Goal: Transaction & Acquisition: Purchase product/service

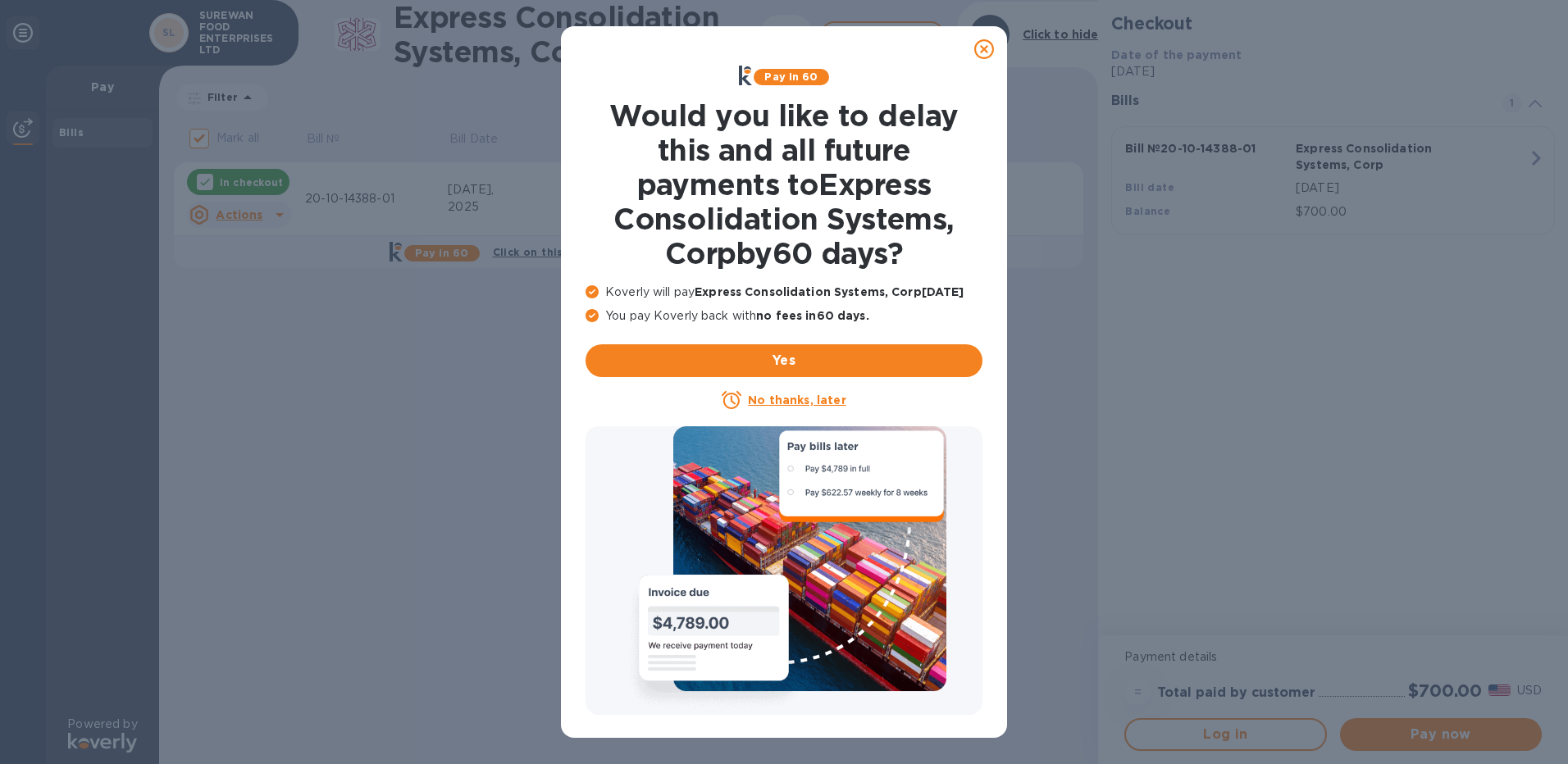
click at [987, 53] on icon at bounding box center [983, 48] width 20 height 20
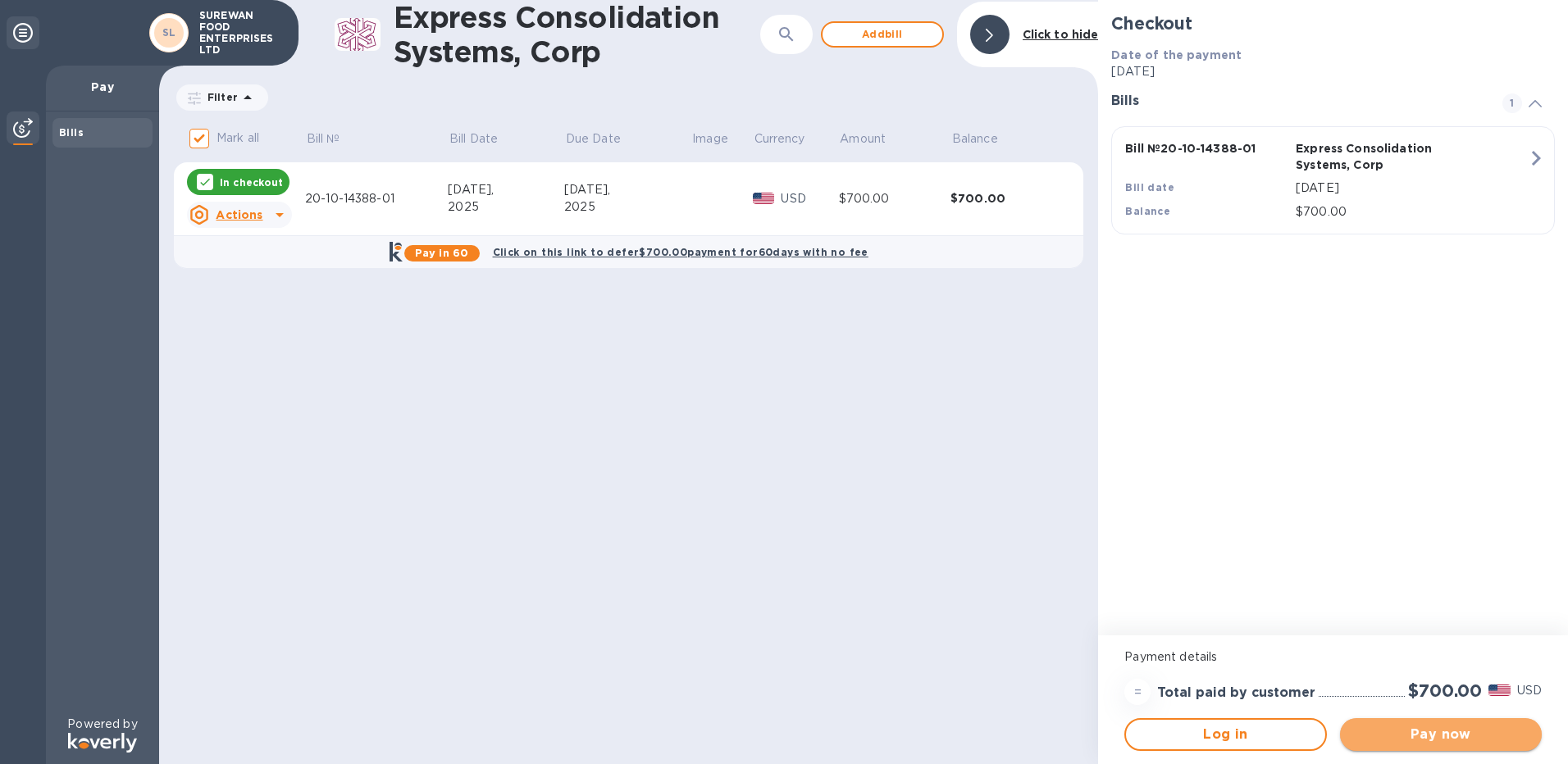
click at [1390, 745] on button "Pay now" at bounding box center [1441, 734] width 201 height 33
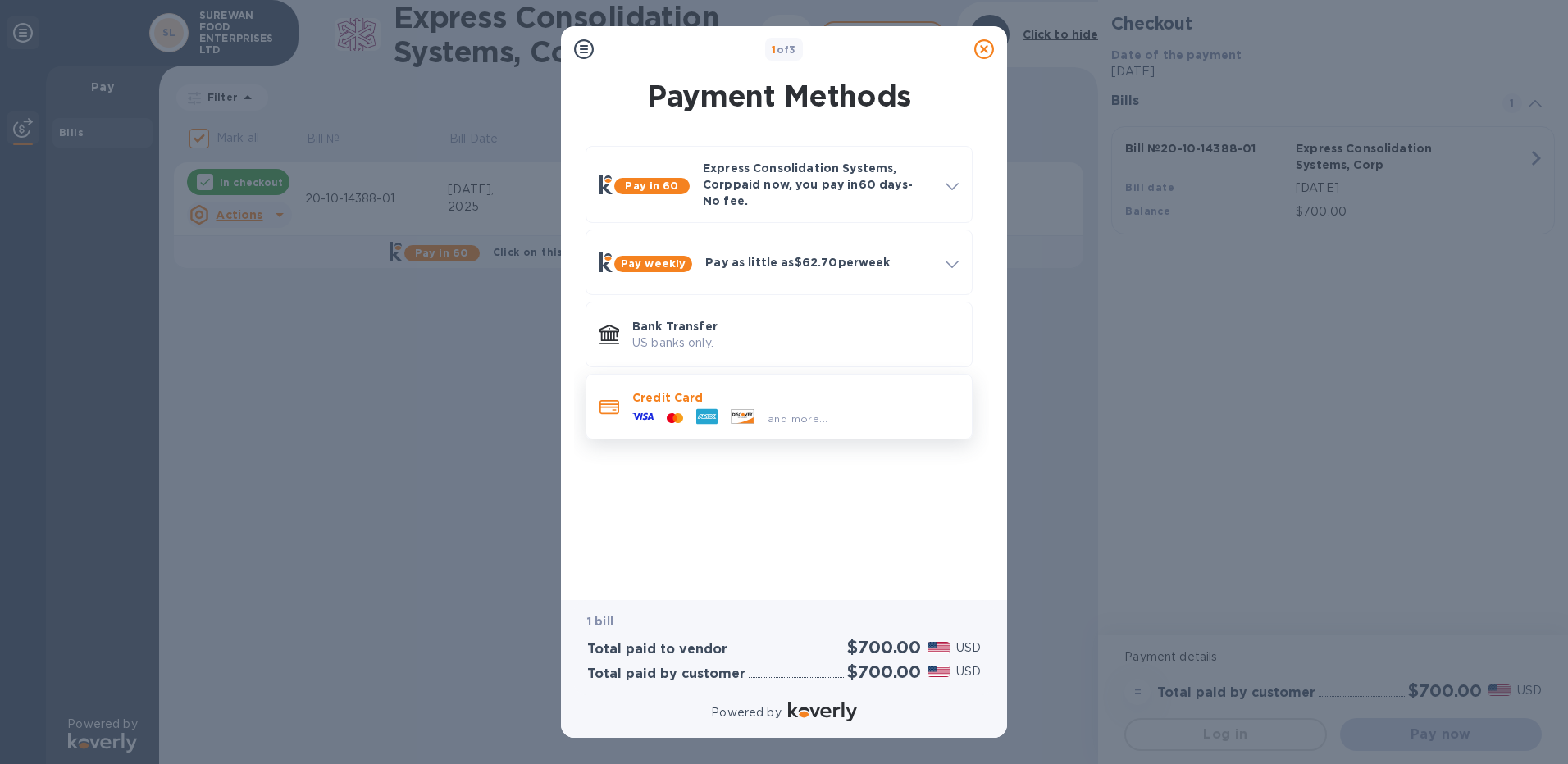
click at [899, 405] on div "and more..." at bounding box center [795, 414] width 326 height 18
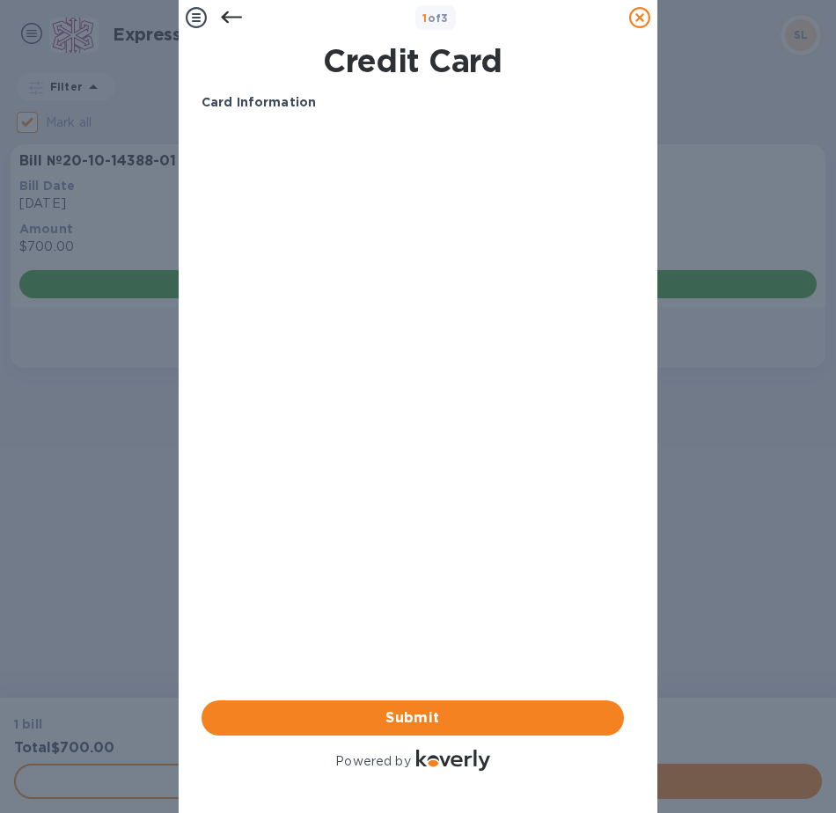
click at [771, 561] on div "1 of 3 Credit Card Card Information Your browser does not support iframes Submi…" at bounding box center [418, 406] width 836 height 813
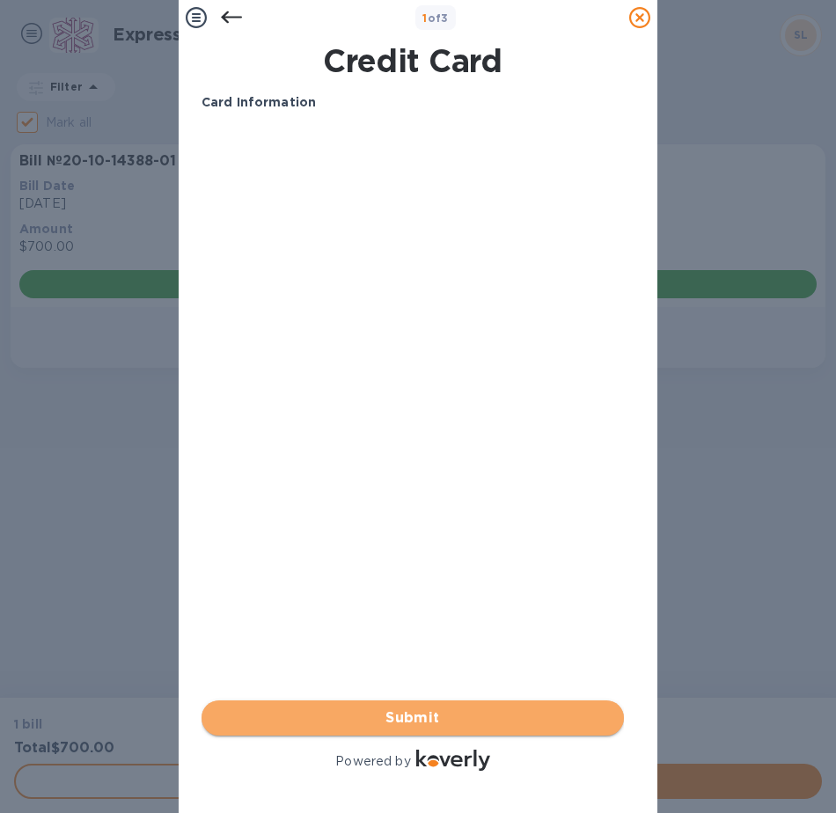
click at [321, 716] on button "Submit" at bounding box center [412, 717] width 422 height 35
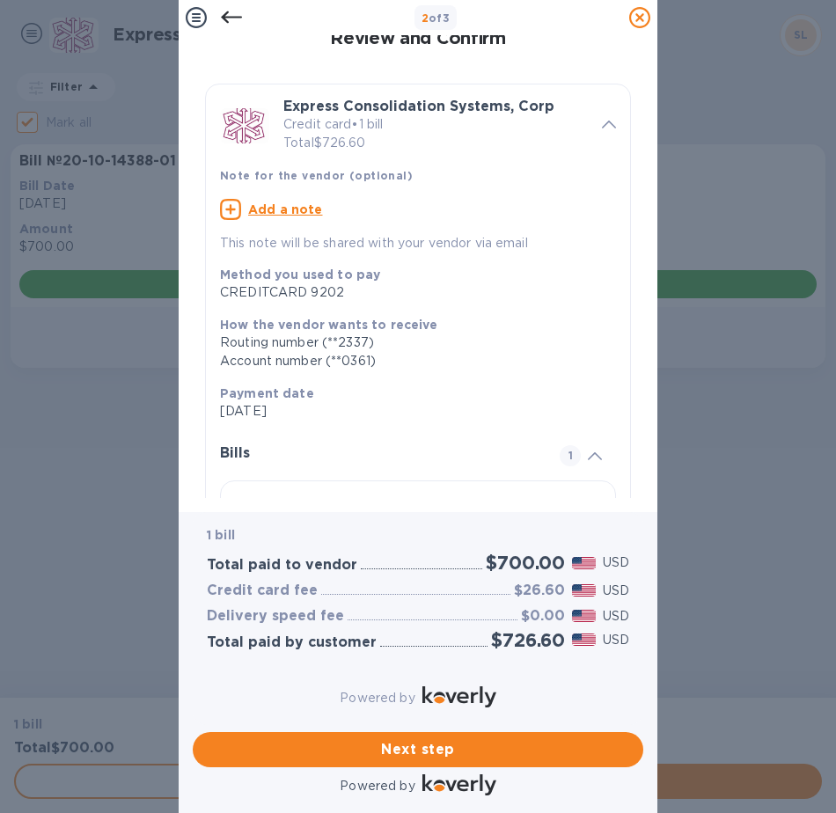
click at [469, 725] on div "Next step" at bounding box center [418, 749] width 465 height 49
click at [544, 748] on button "Next step" at bounding box center [418, 749] width 450 height 35
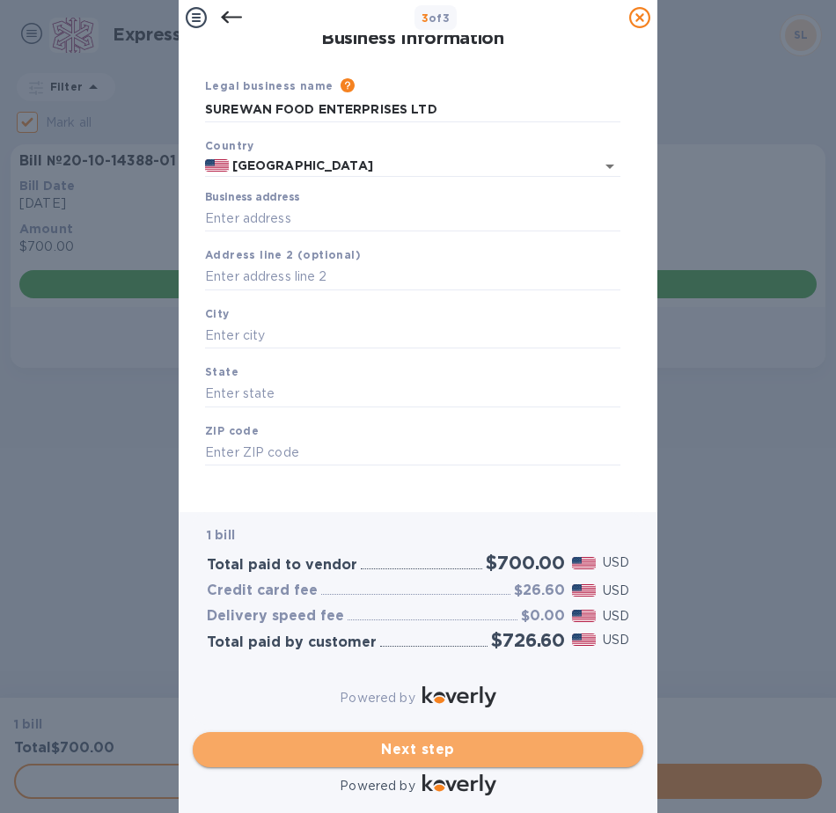
click at [498, 739] on span "Next step" at bounding box center [418, 749] width 422 height 21
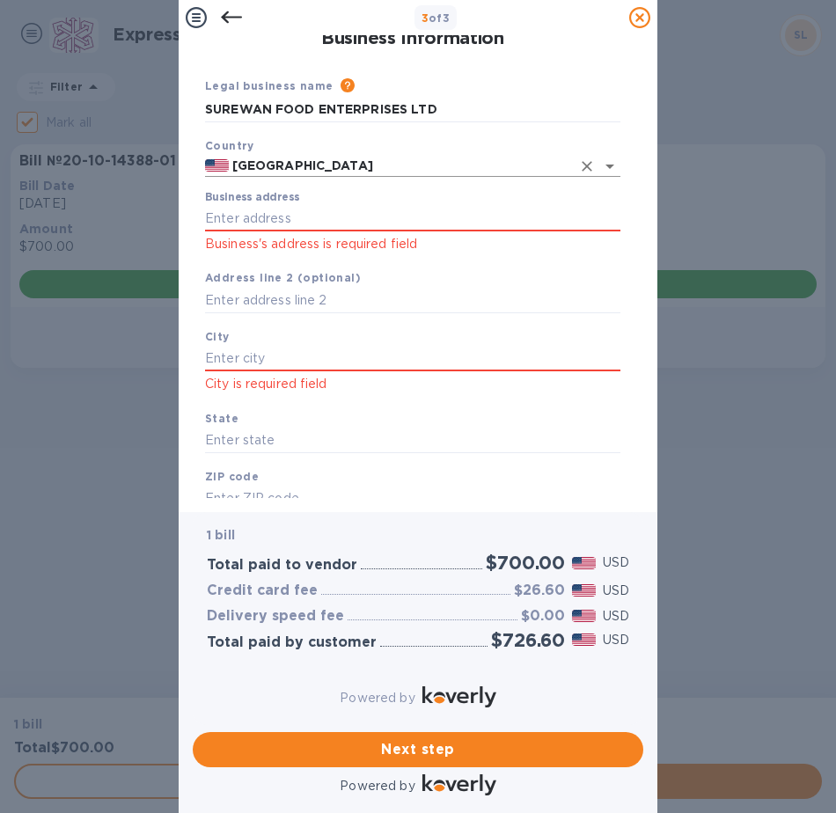
click at [417, 164] on input "[GEOGRAPHIC_DATA]" at bounding box center [400, 166] width 342 height 22
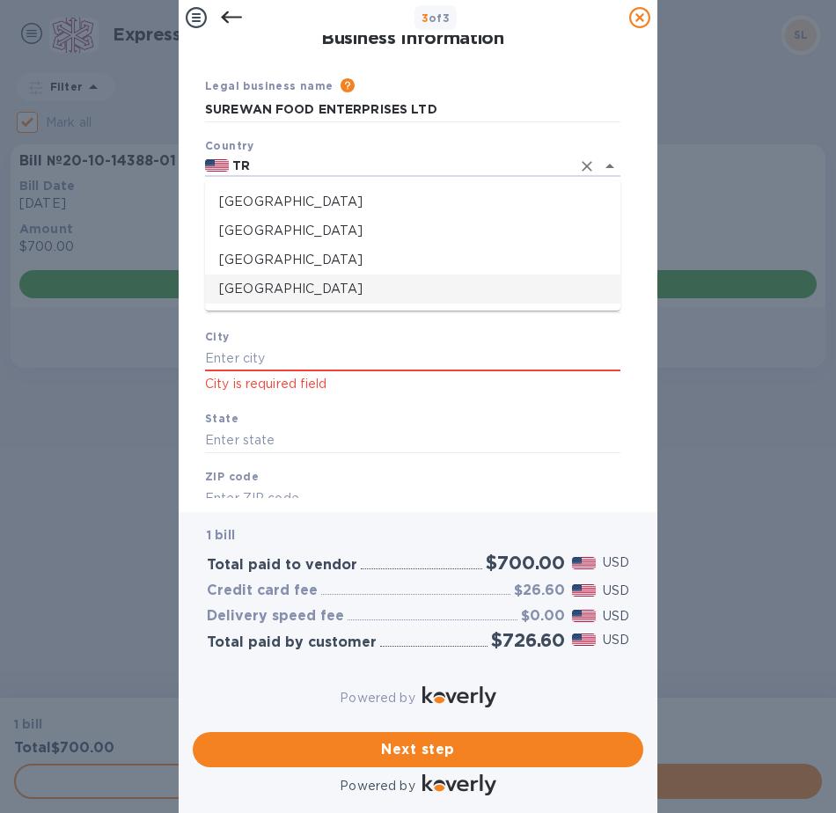
click at [426, 303] on li "[GEOGRAPHIC_DATA]" at bounding box center [412, 288] width 415 height 29
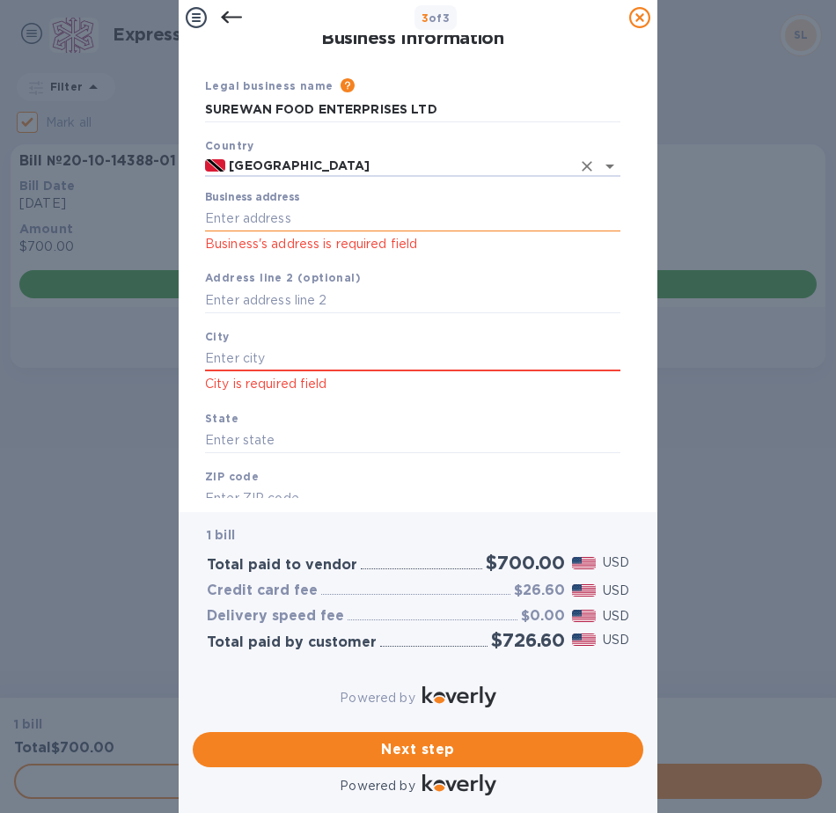
type input "[GEOGRAPHIC_DATA]"
click at [413, 210] on input "Business address" at bounding box center [412, 218] width 415 height 26
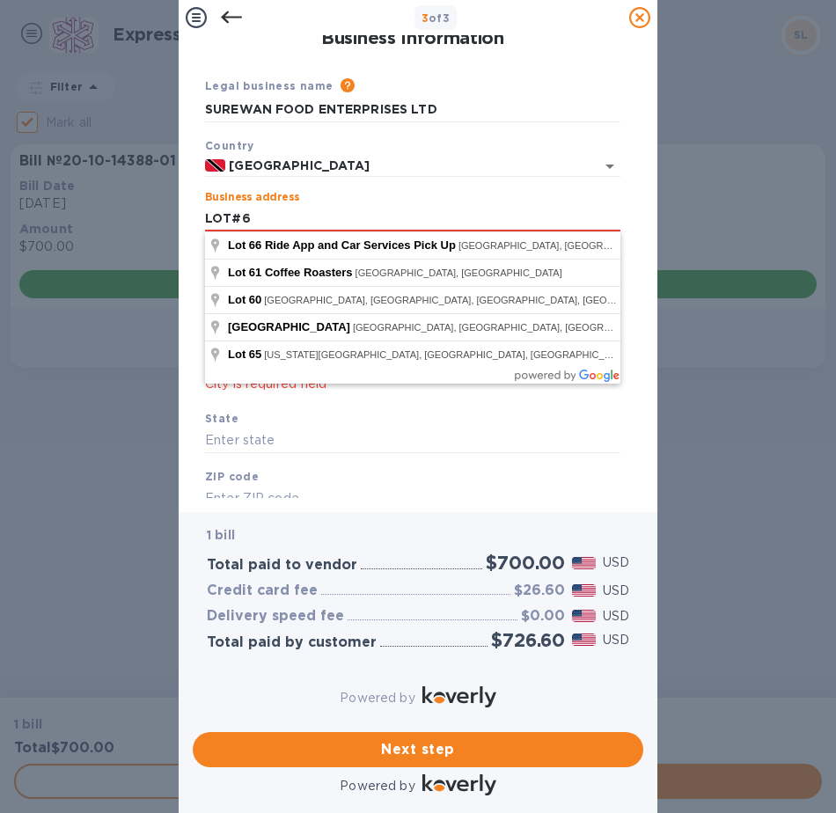
type input "LOT#6"
click at [385, 420] on div "State" at bounding box center [412, 431] width 429 height 59
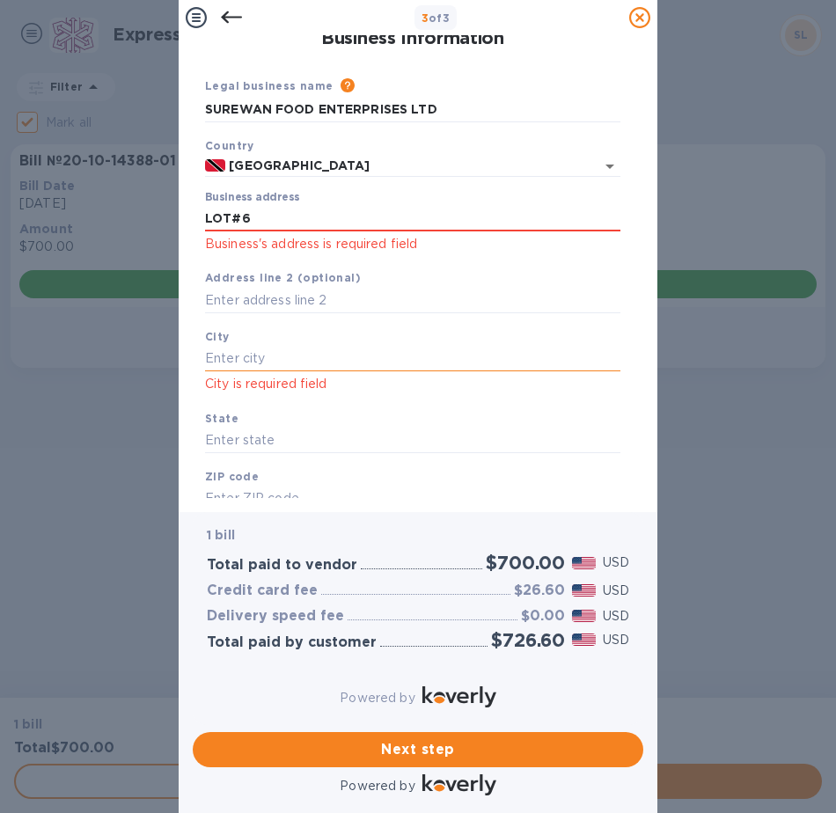
click at [361, 355] on input "text" at bounding box center [412, 359] width 415 height 26
type input "S"
type input "DEBE"
click at [365, 291] on input "text" at bounding box center [412, 300] width 415 height 26
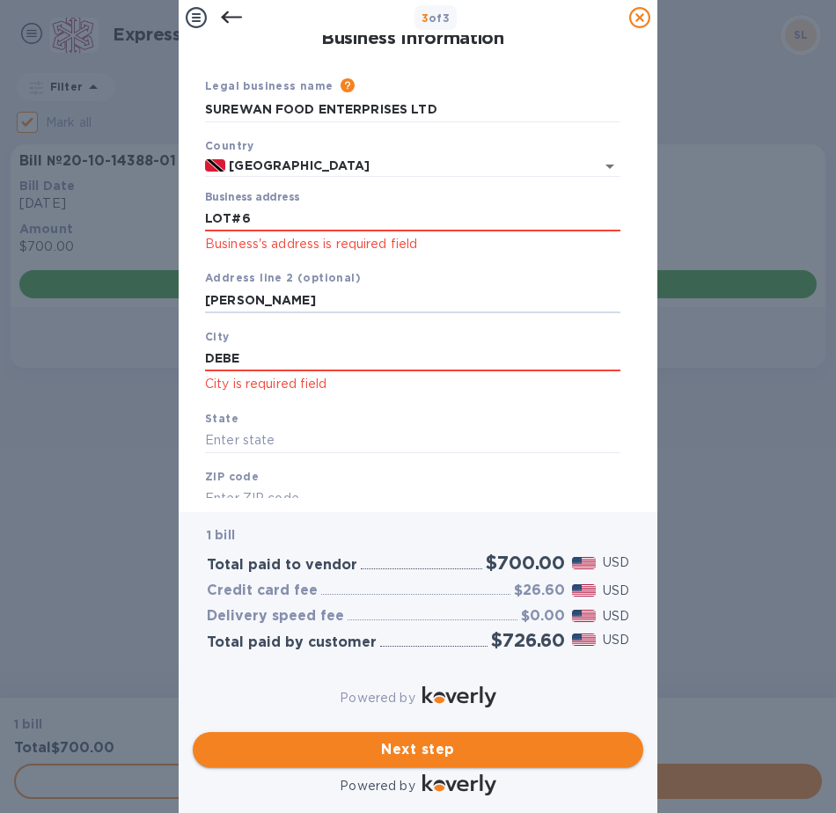
type input "[PERSON_NAME]"
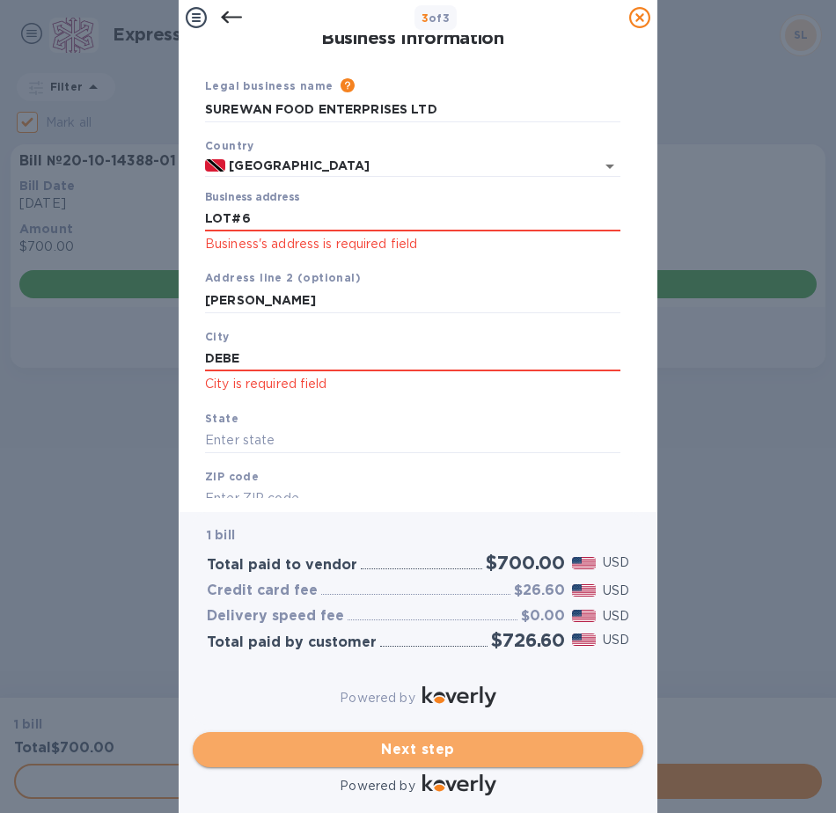
click at [376, 739] on span "Next step" at bounding box center [418, 749] width 422 height 21
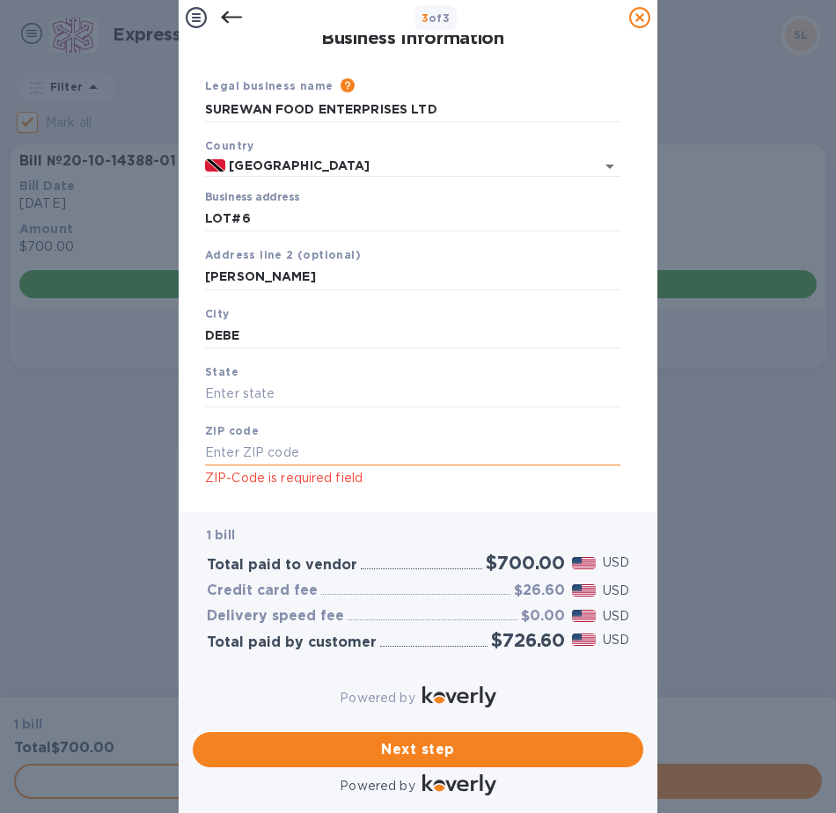
click at [315, 440] on input "text" at bounding box center [412, 453] width 415 height 26
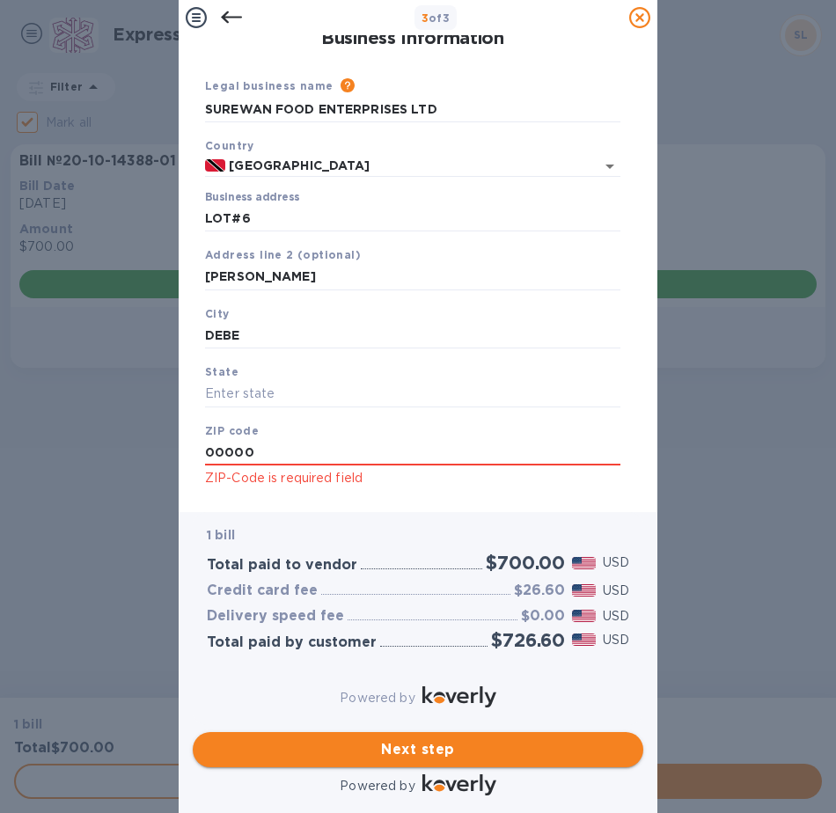
type input "00000"
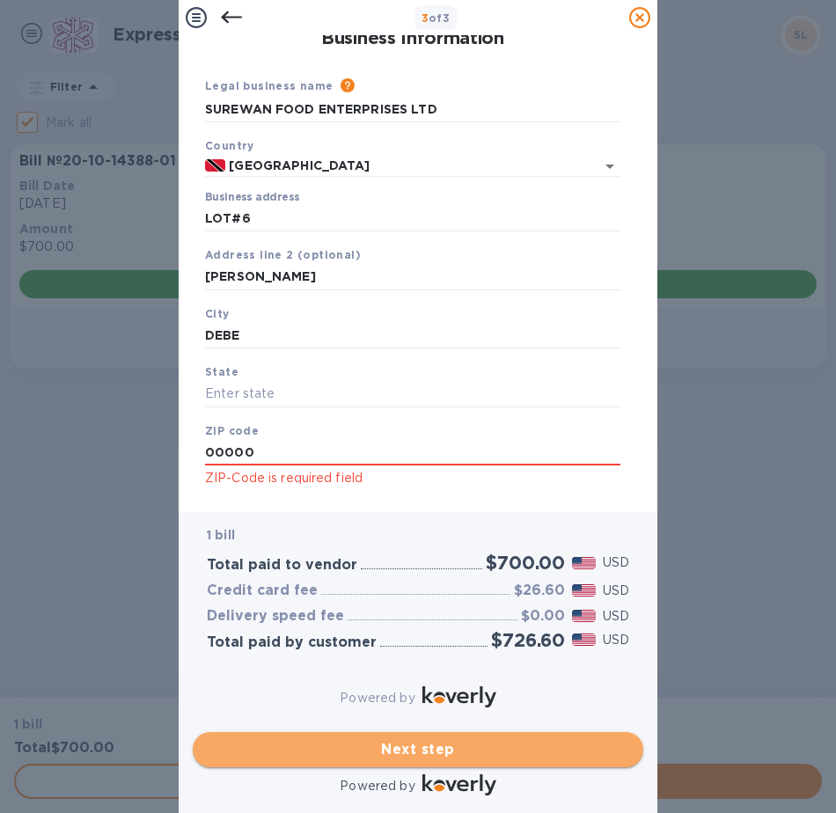
click at [317, 739] on span "Next step" at bounding box center [418, 749] width 422 height 21
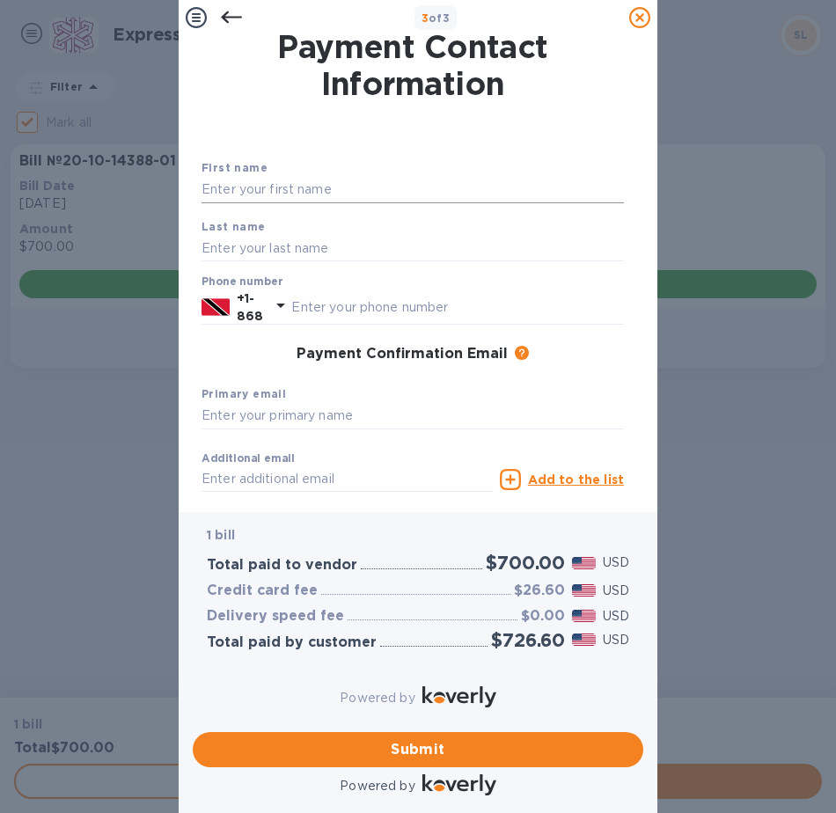
click at [318, 195] on input "text" at bounding box center [412, 190] width 422 height 26
type input "[PERSON_NAME]"
type input "A"
type input "J"
type input "[PERSON_NAME]"
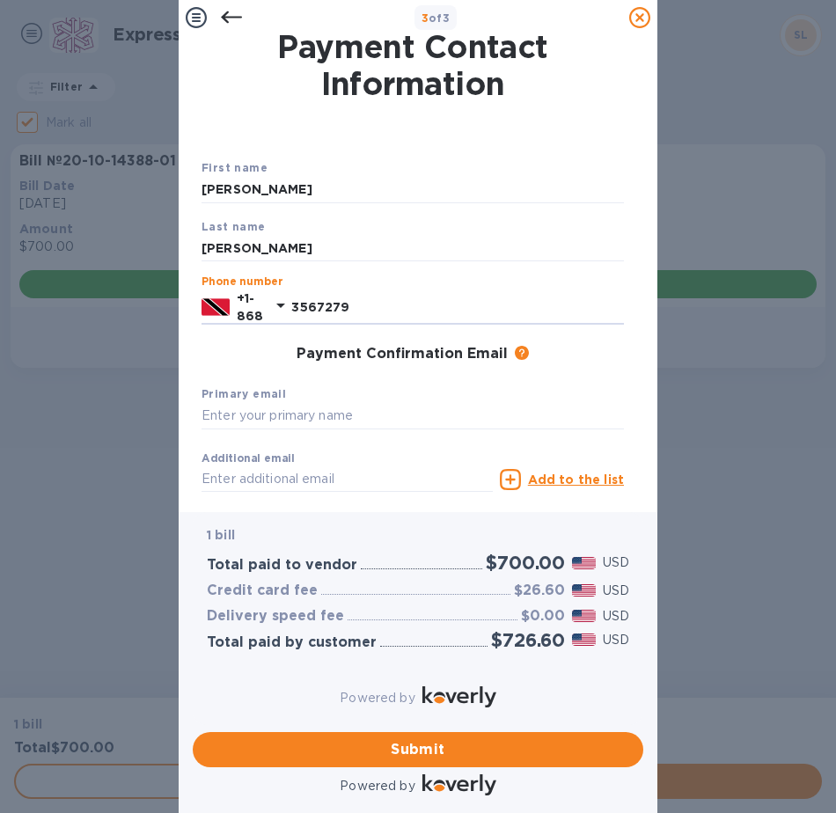
type input "3567279"
click at [417, 395] on div "Primary email" at bounding box center [412, 406] width 436 height 59
click at [442, 425] on input "text" at bounding box center [412, 416] width 422 height 26
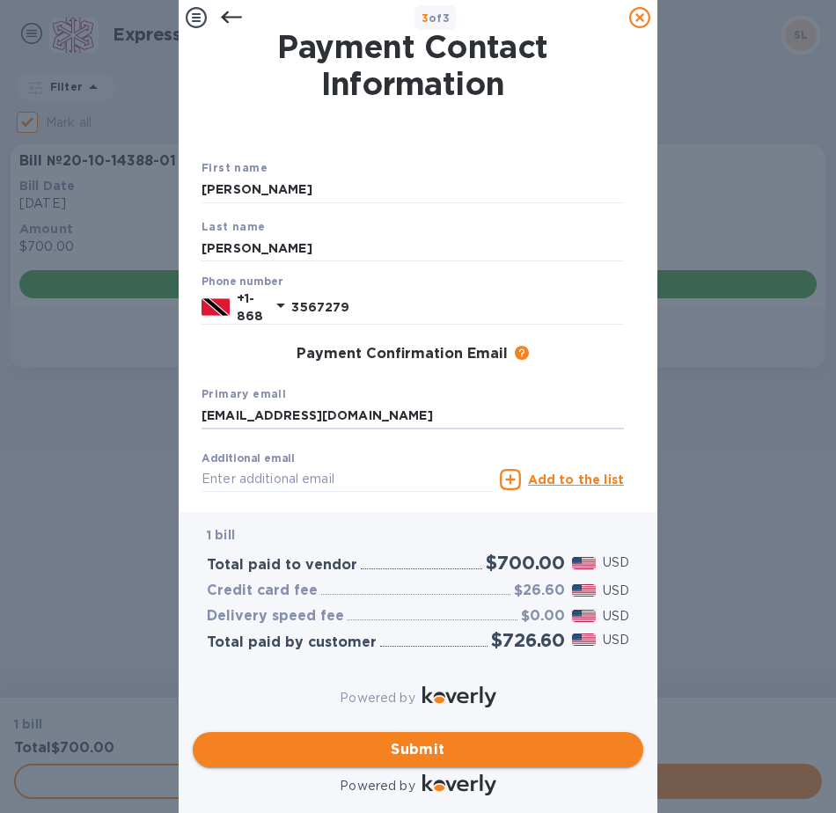
type input "[EMAIL_ADDRESS][DOMAIN_NAME]"
click at [472, 741] on span "Submit" at bounding box center [418, 749] width 422 height 21
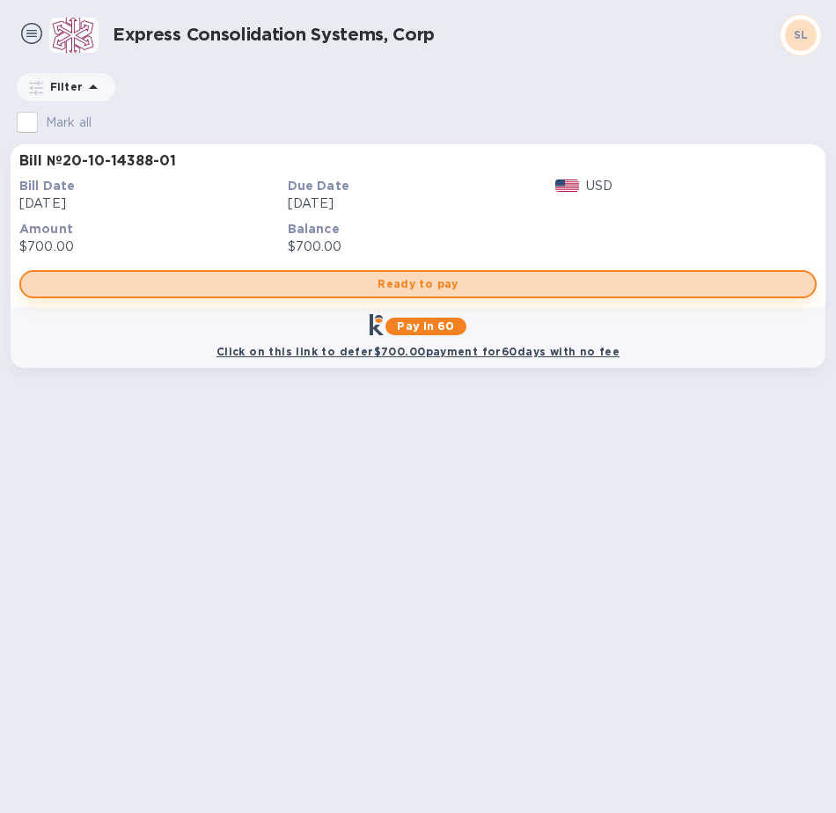
click at [542, 282] on span "Ready to pay" at bounding box center [417, 284] width 765 height 21
checkbox input "true"
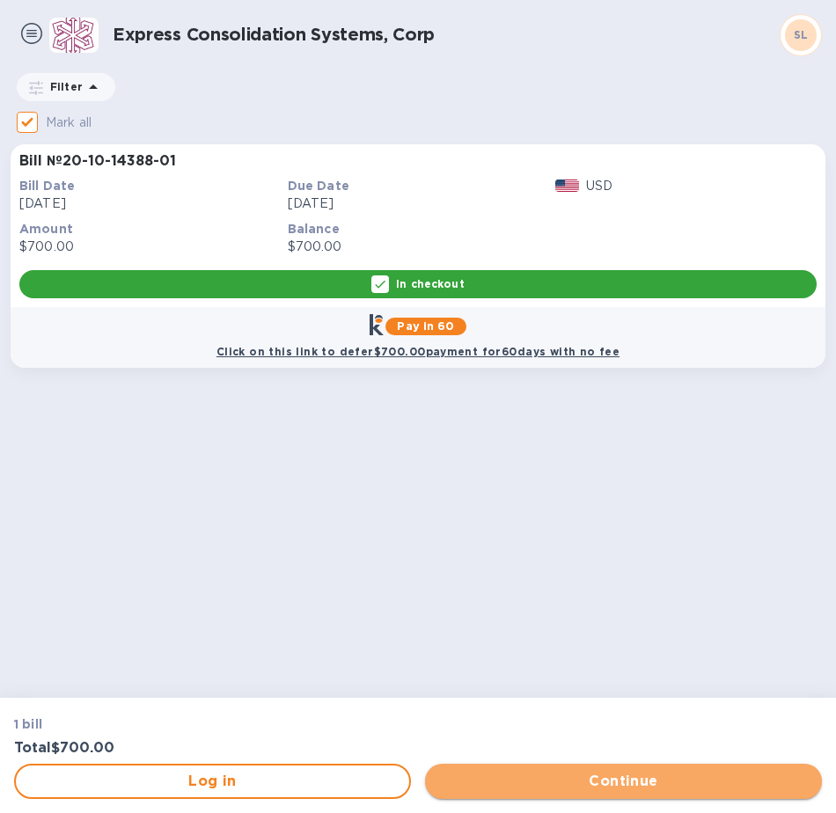
click at [477, 787] on span "Continue" at bounding box center [623, 781] width 369 height 21
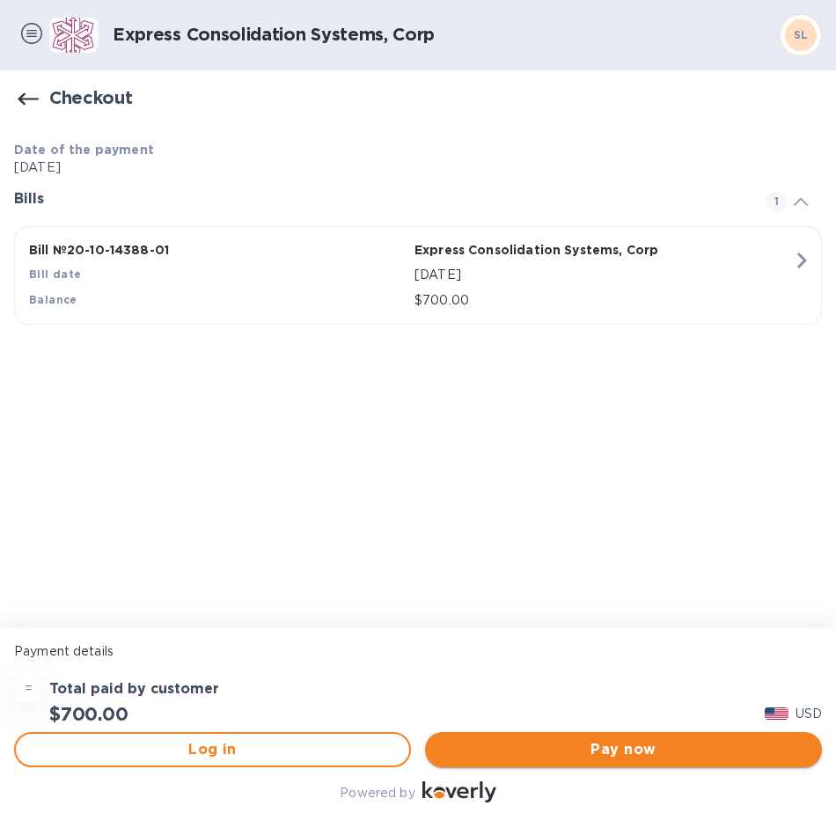
click at [744, 756] on span "Pay now" at bounding box center [623, 749] width 369 height 21
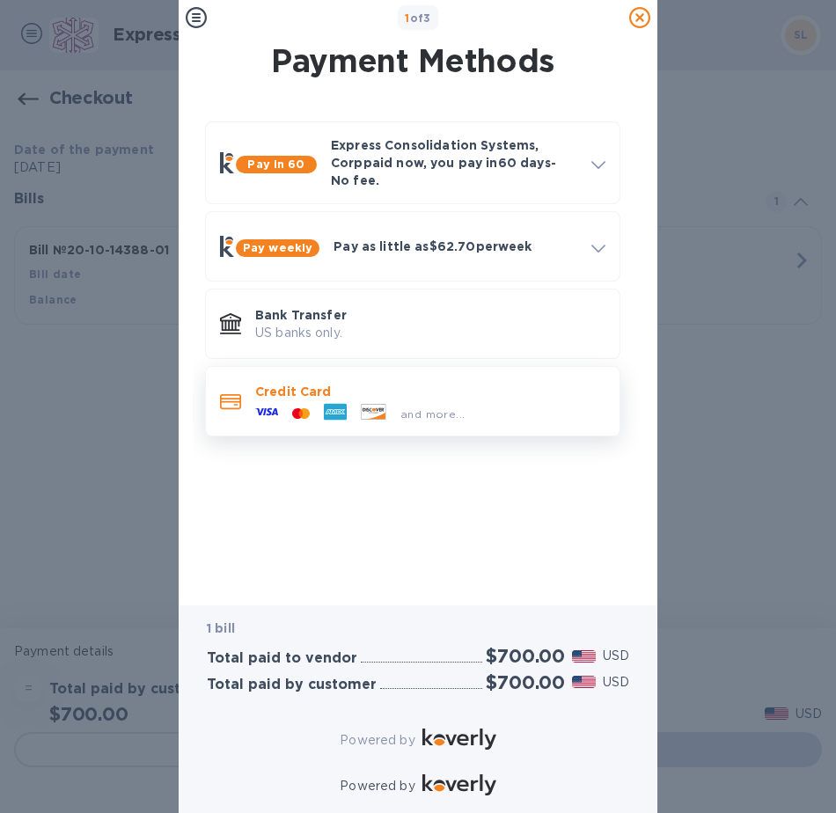
click at [304, 408] on icon at bounding box center [305, 413] width 9 height 11
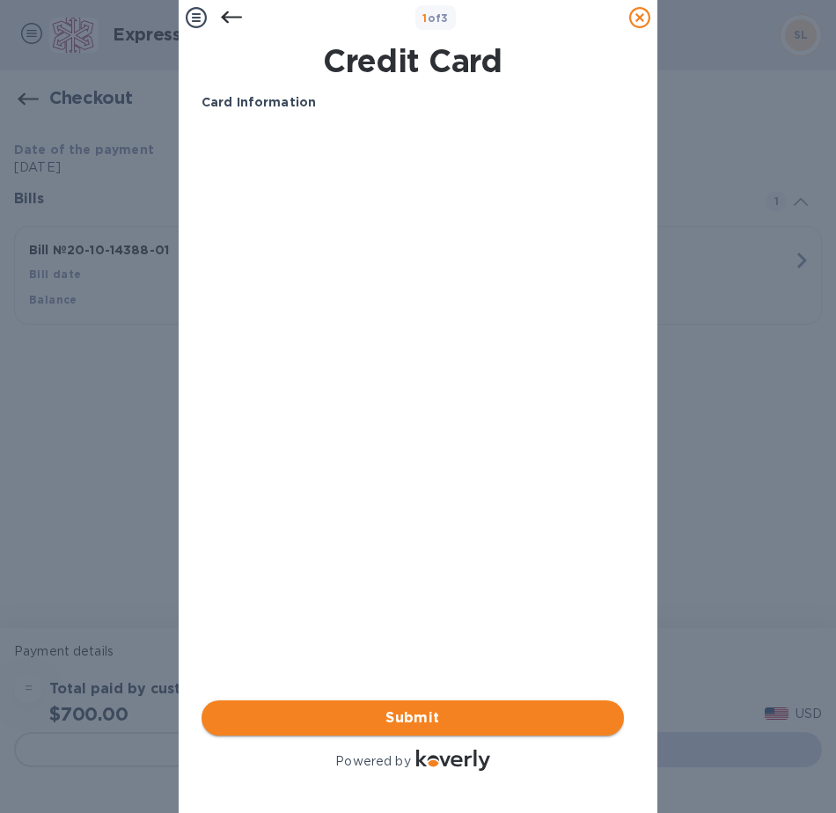
click at [442, 716] on button "Submit" at bounding box center [412, 717] width 422 height 35
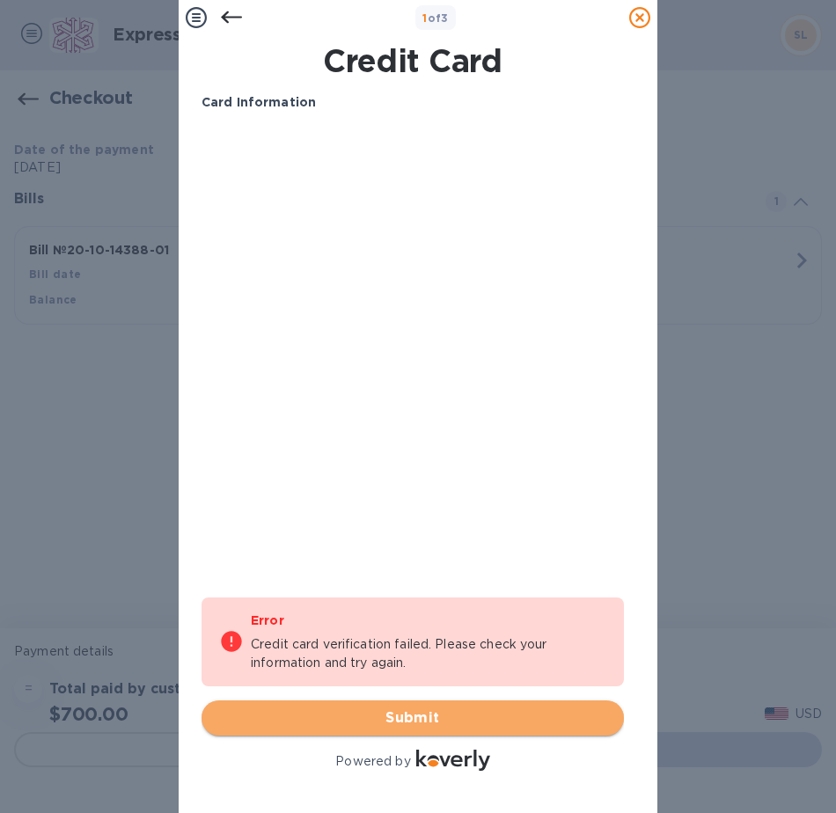
click at [465, 707] on span "Submit" at bounding box center [413, 717] width 394 height 21
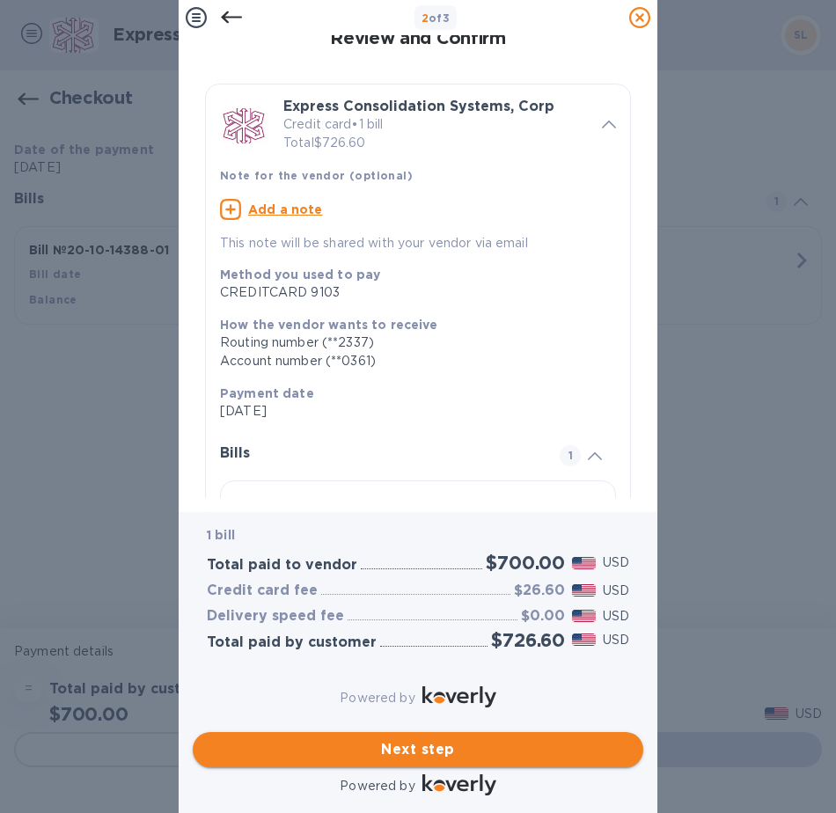
click at [449, 739] on span "Next step" at bounding box center [418, 749] width 422 height 21
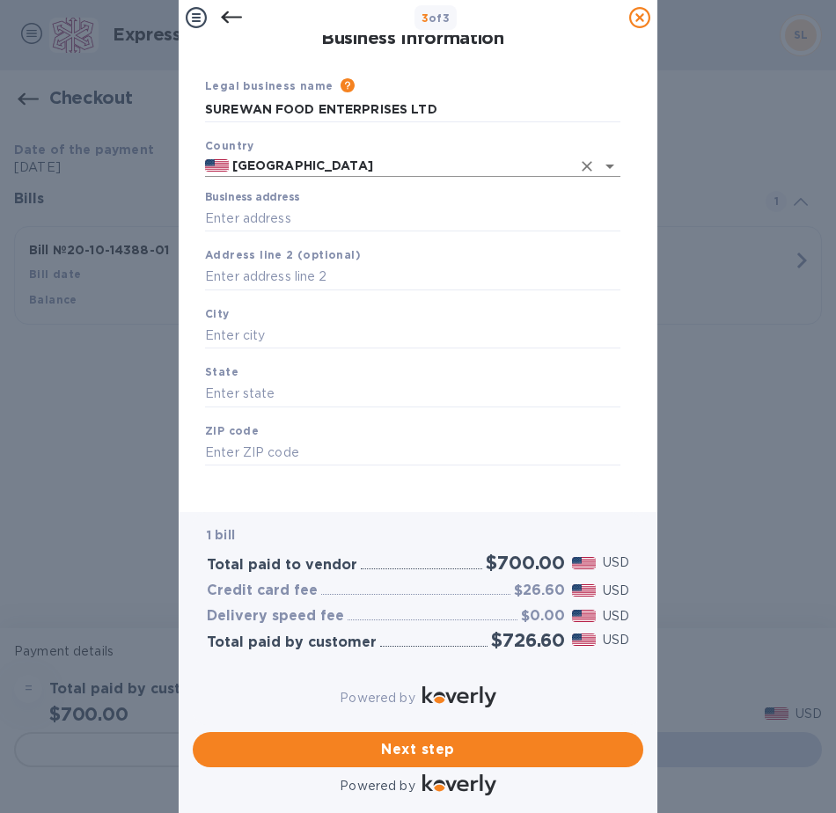
click at [298, 161] on input "[GEOGRAPHIC_DATA]" at bounding box center [400, 166] width 342 height 22
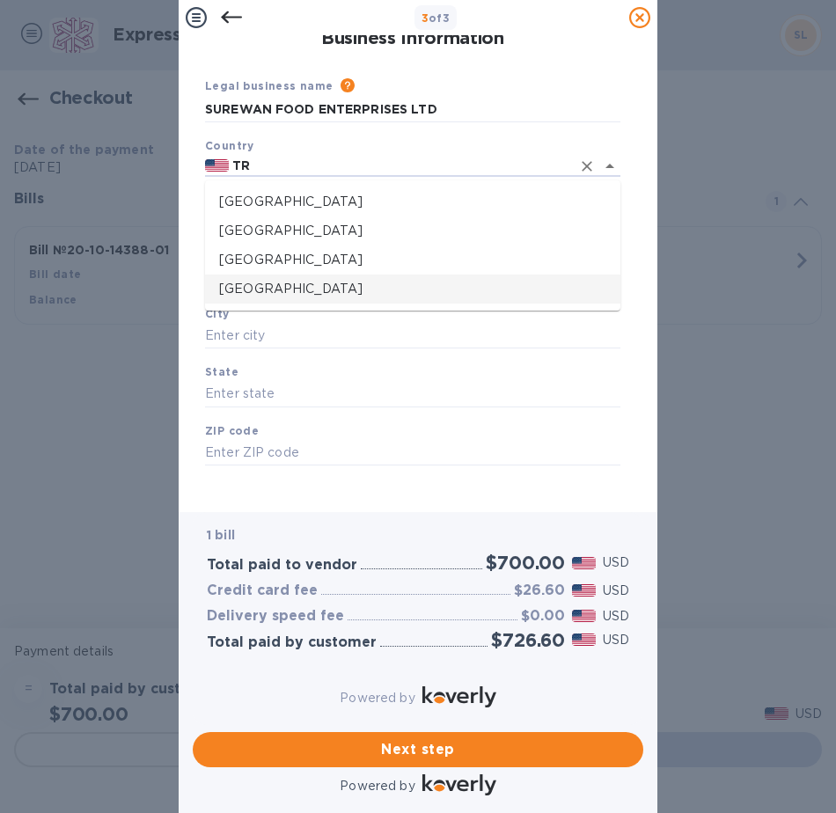
click at [318, 296] on p "[GEOGRAPHIC_DATA]" at bounding box center [412, 289] width 387 height 18
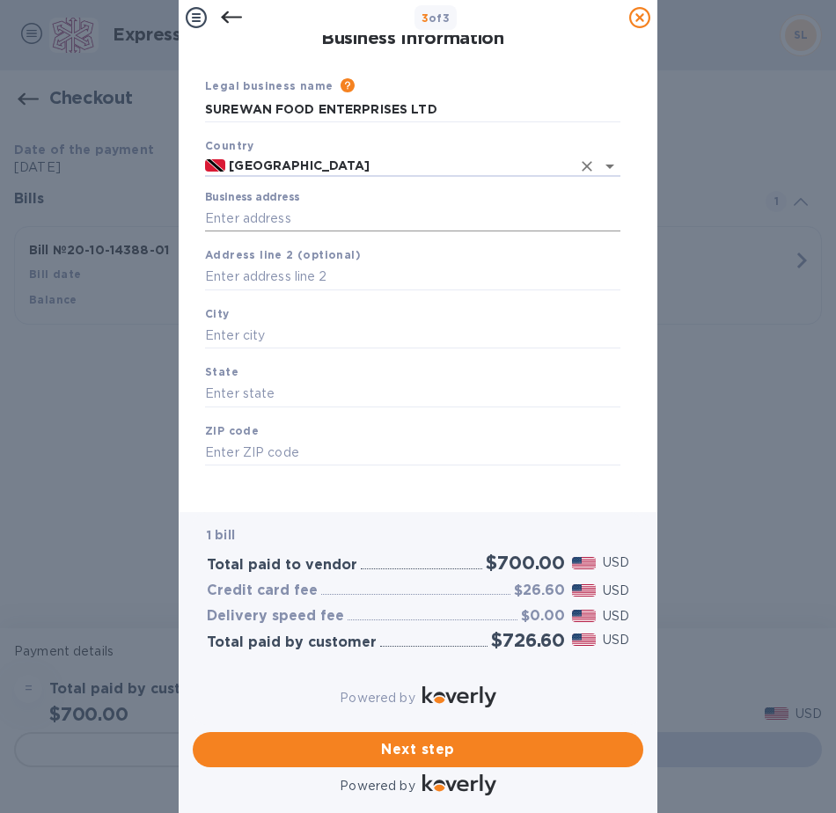
type input "[GEOGRAPHIC_DATA]"
click at [317, 214] on input "Business address" at bounding box center [412, 218] width 415 height 26
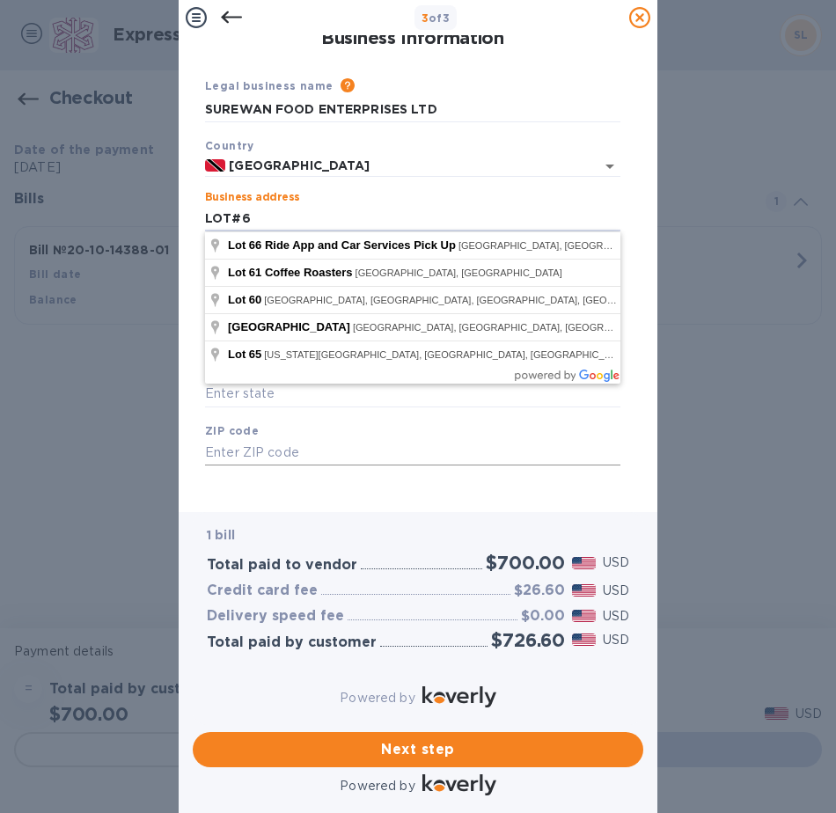
type input "LOT#6"
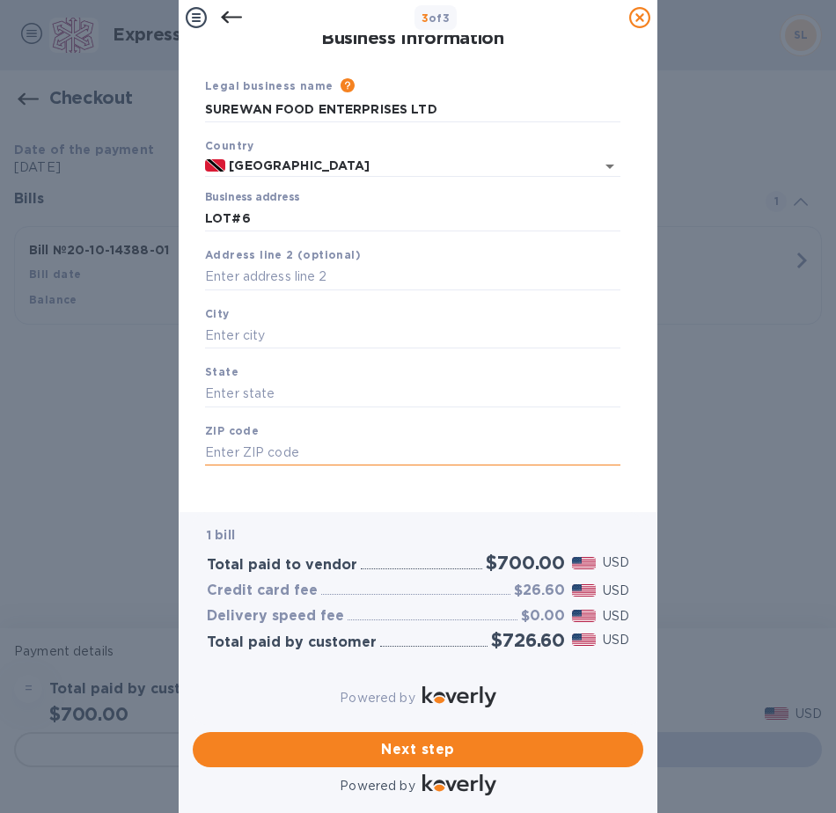
click at [273, 463] on input "text" at bounding box center [412, 453] width 415 height 26
type input "00000"
click at [302, 272] on input "text" at bounding box center [412, 277] width 415 height 26
type input "[PERSON_NAME]"
type input "DEBE"
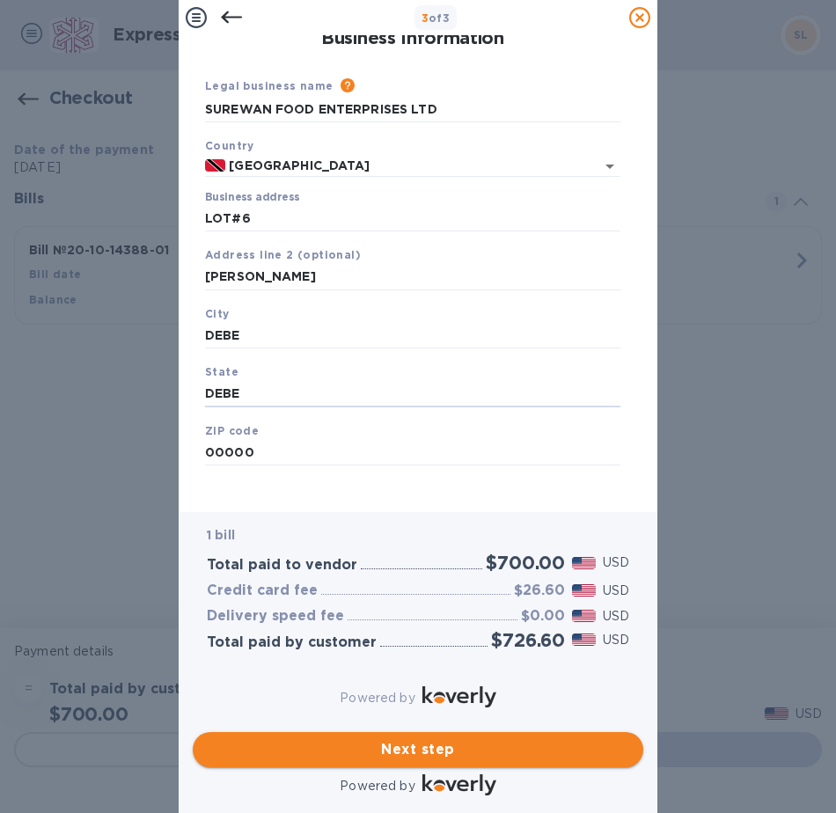
type input "DEBE"
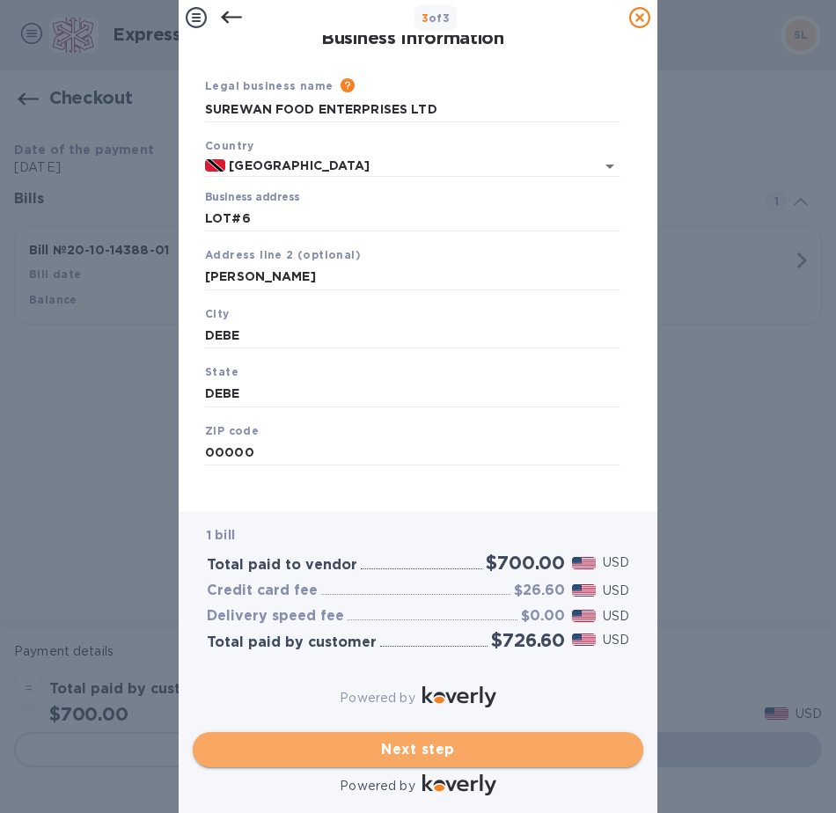
click at [333, 741] on span "Next step" at bounding box center [418, 749] width 422 height 21
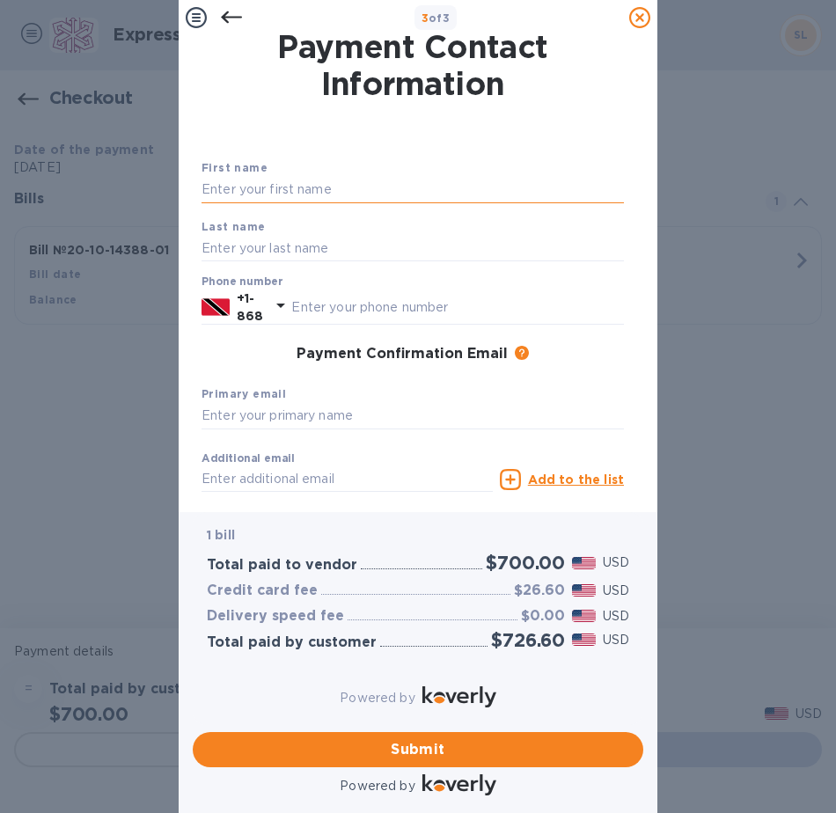
click at [336, 195] on input "text" at bounding box center [412, 190] width 422 height 26
type input "[PERSON_NAME]"
type input "SIEWCHAN"
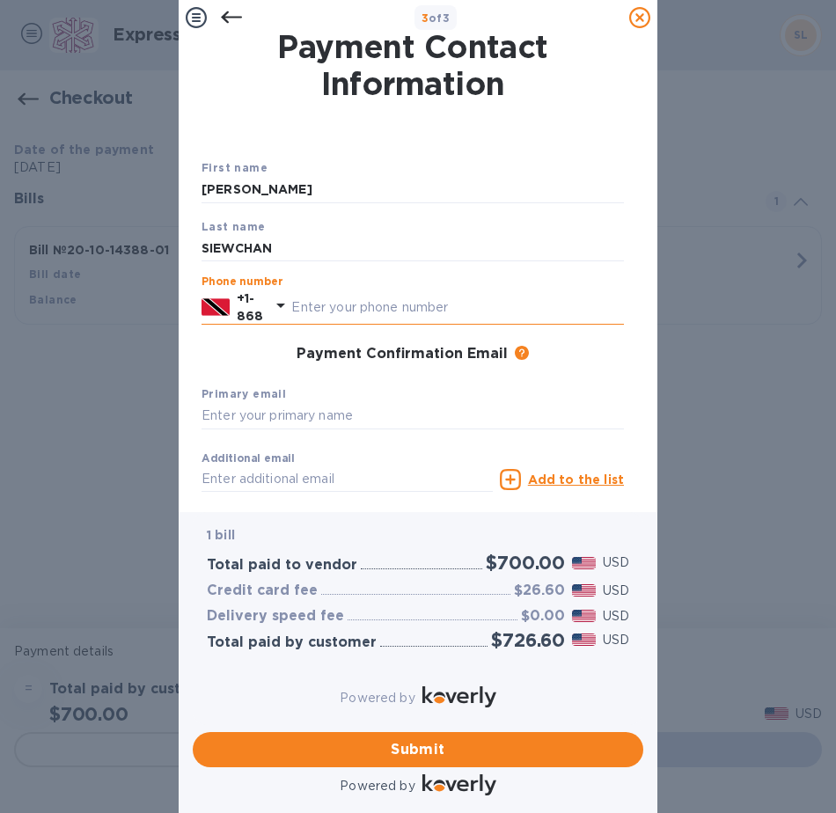
click at [387, 314] on input "text" at bounding box center [457, 307] width 333 height 26
type input "3373384"
click at [443, 408] on input "text" at bounding box center [412, 416] width 422 height 26
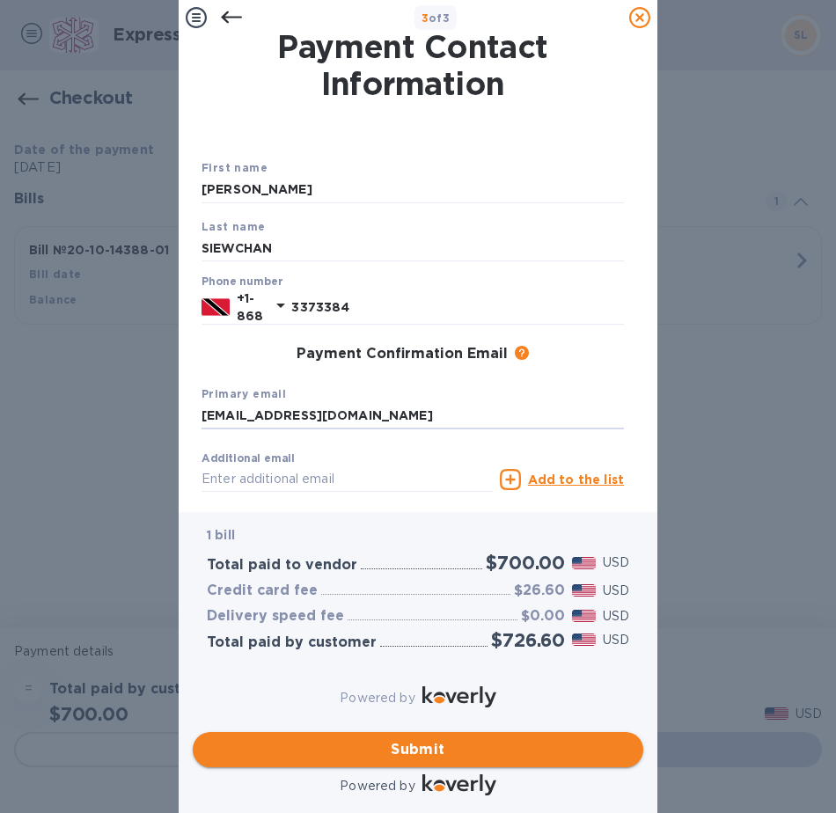
type input "[EMAIL_ADDRESS][DOMAIN_NAME]"
click at [297, 739] on span "Submit" at bounding box center [418, 749] width 422 height 21
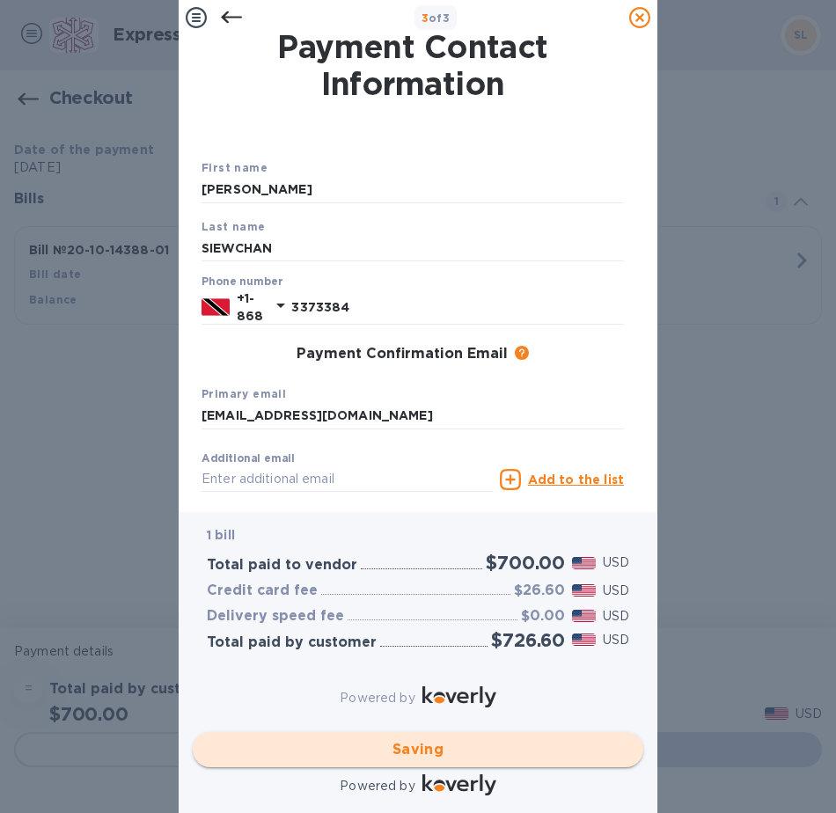
checkbox input "false"
